Goal: Information Seeking & Learning: Learn about a topic

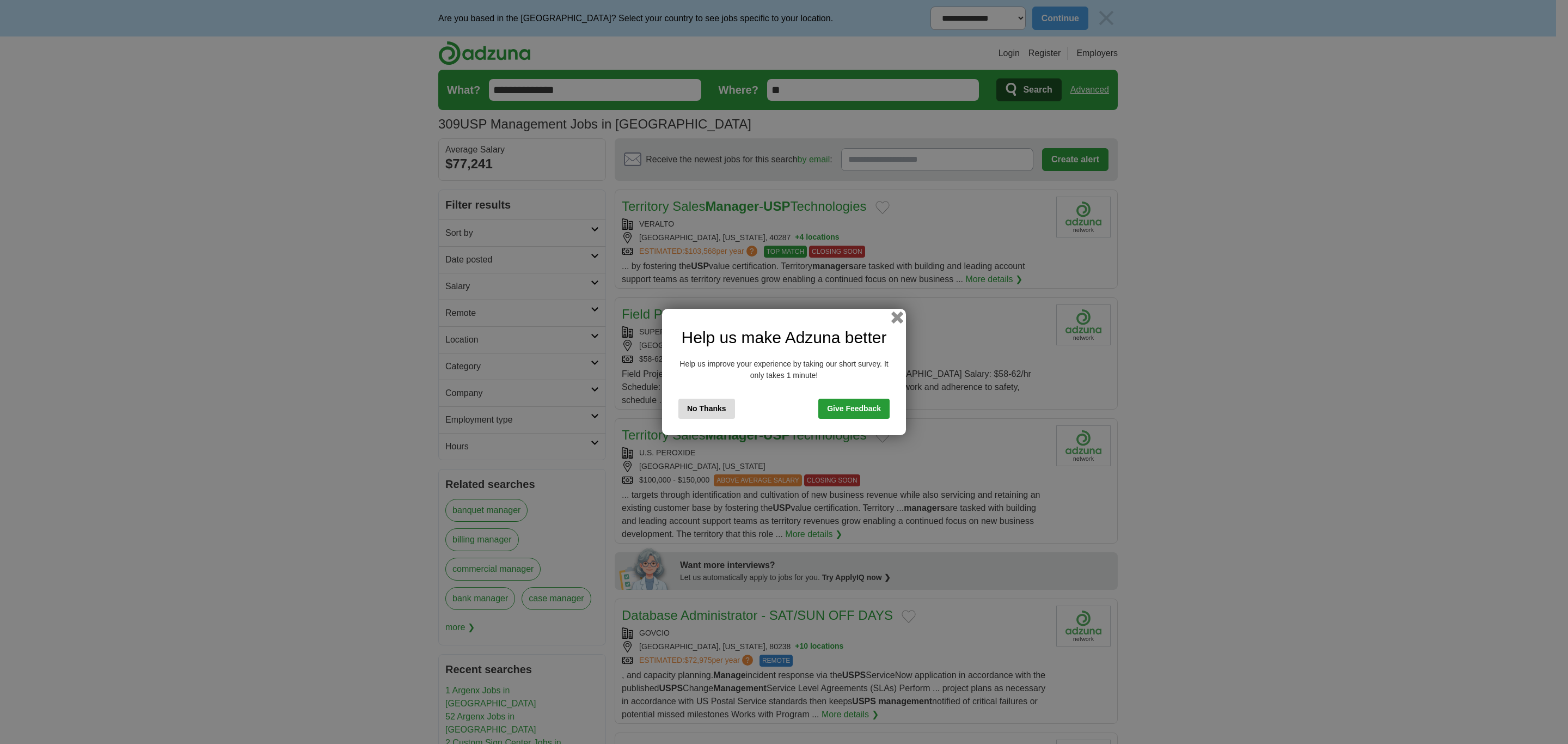
click at [899, 319] on button "button" at bounding box center [897, 318] width 12 height 12
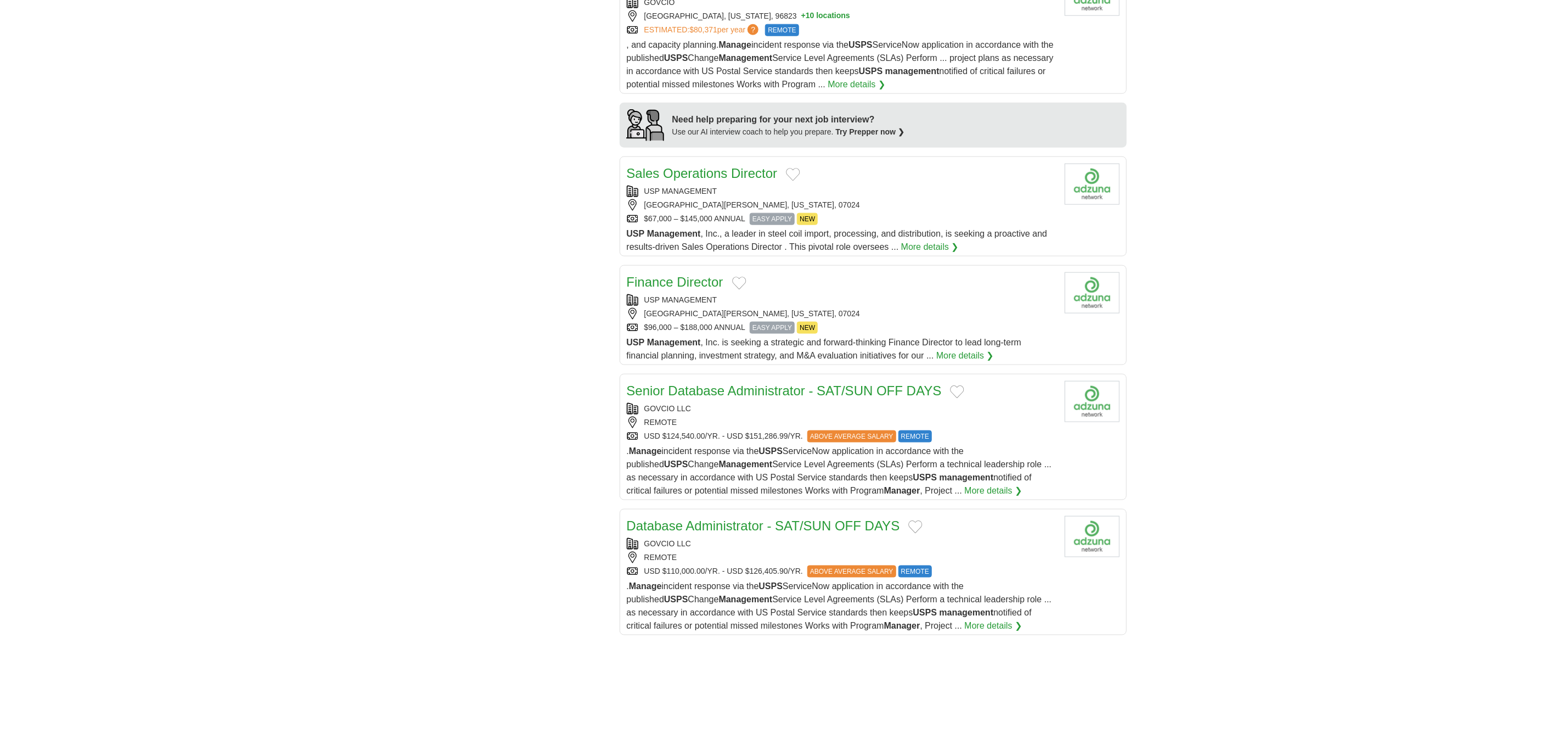
scroll to position [824, 0]
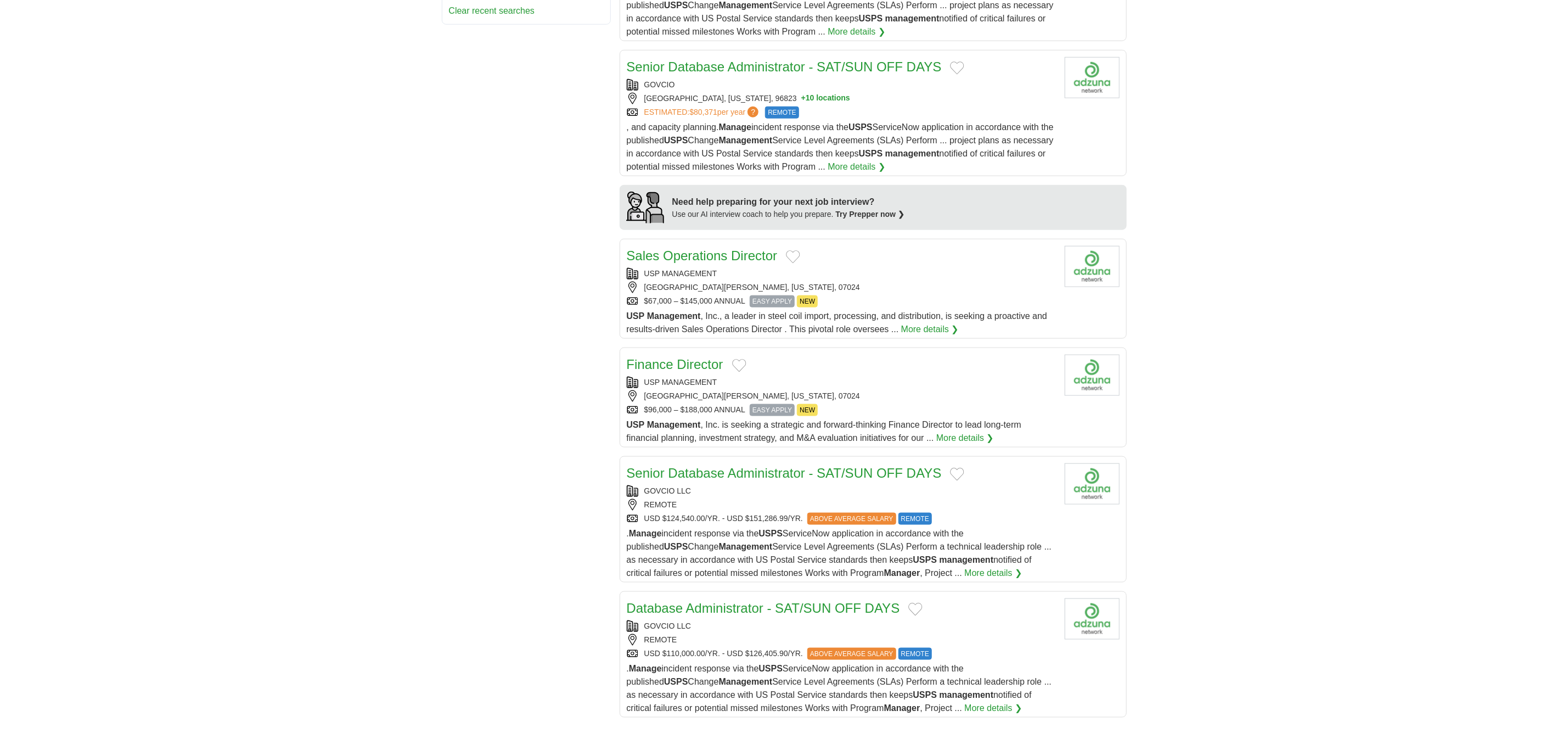
click at [881, 311] on span "USP Management , Inc., a leader in steel coil import, processing, and distribut…" at bounding box center [837, 322] width 421 height 23
click at [880, 379] on div "USP MANAGEMENT" at bounding box center [841, 382] width 429 height 12
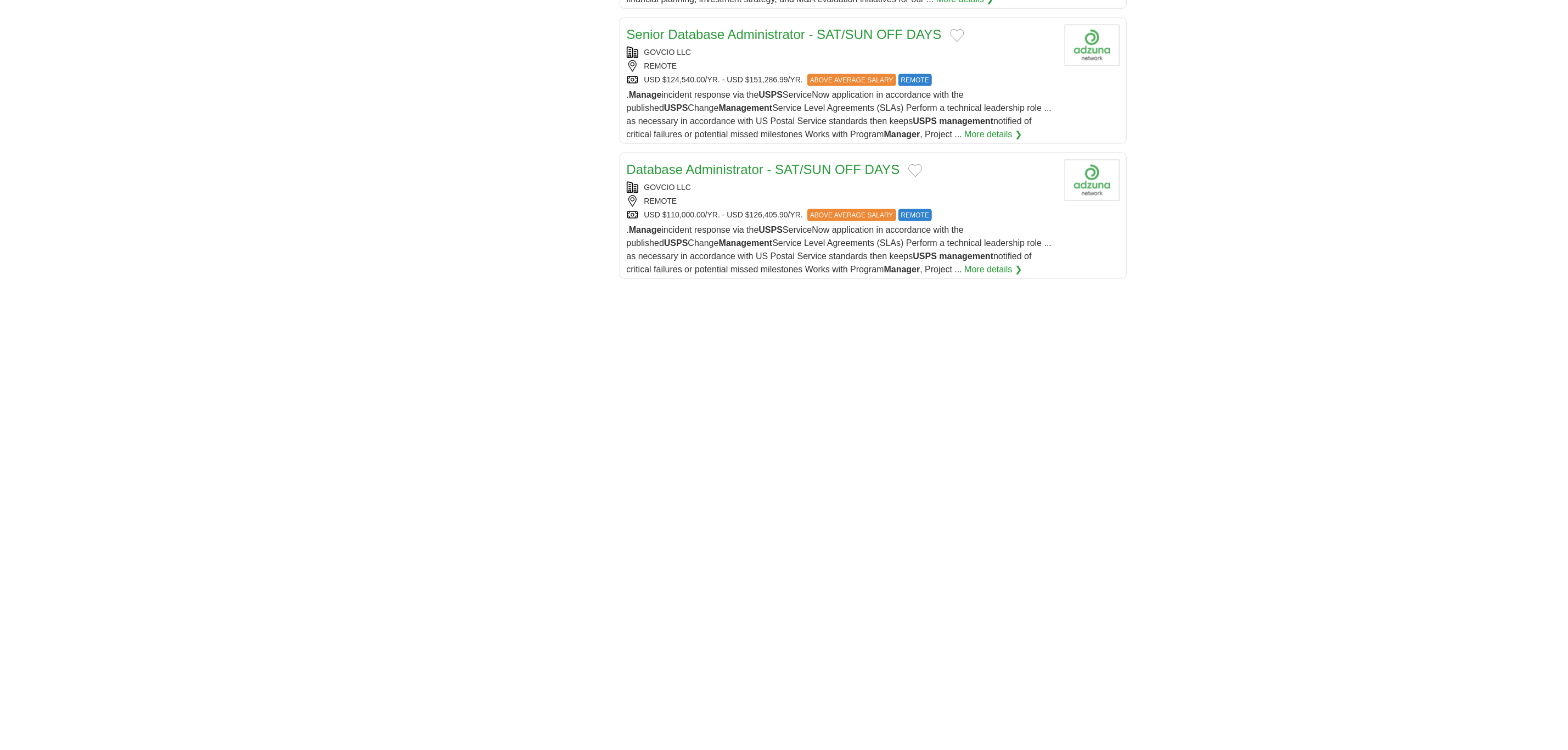
scroll to position [1818, 0]
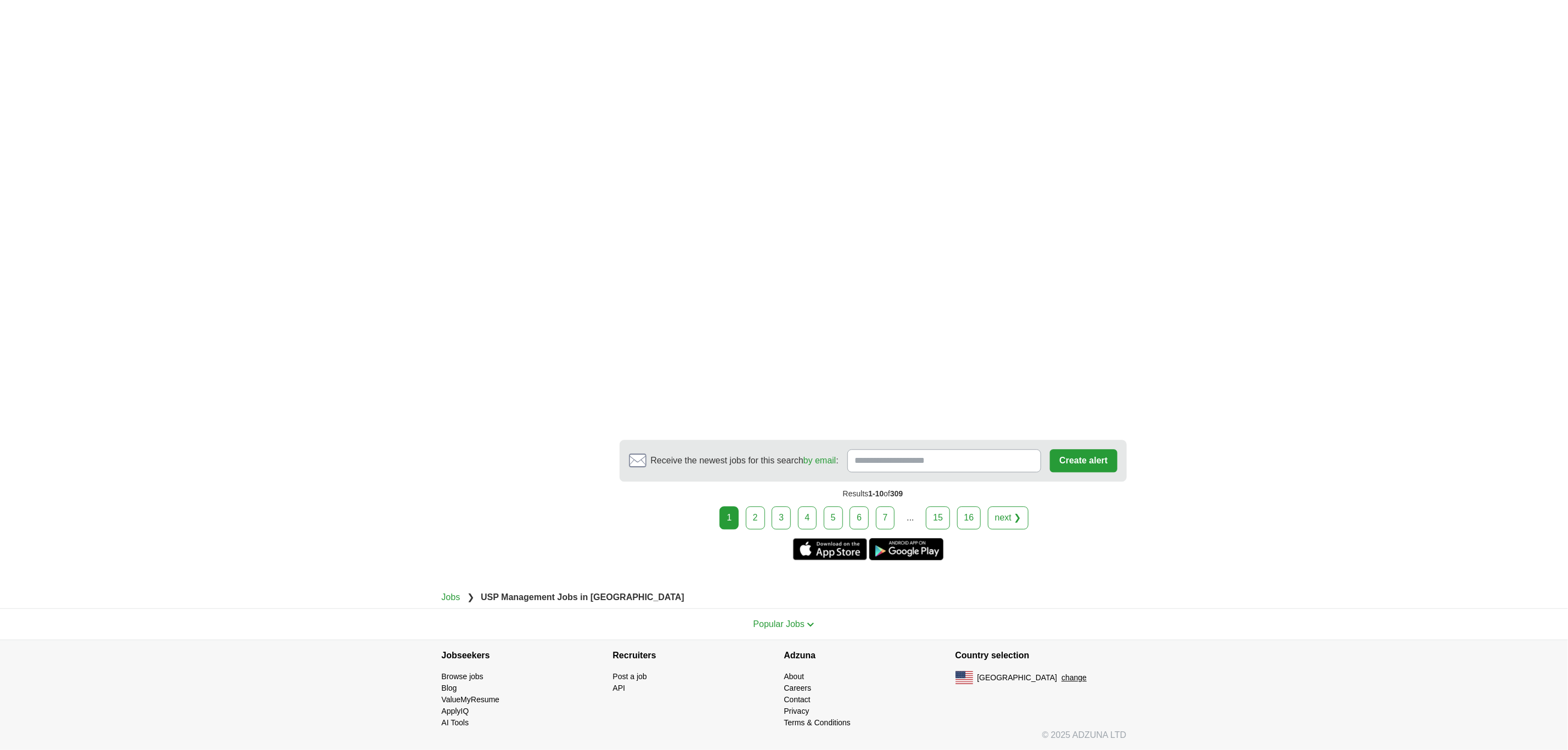
drag, startPoint x: 1259, startPoint y: 471, endPoint x: 1198, endPoint y: 473, distance: 61.0
click at [1008, 525] on link "next ❯" at bounding box center [1008, 518] width 41 height 23
